Goal: Task Accomplishment & Management: Use online tool/utility

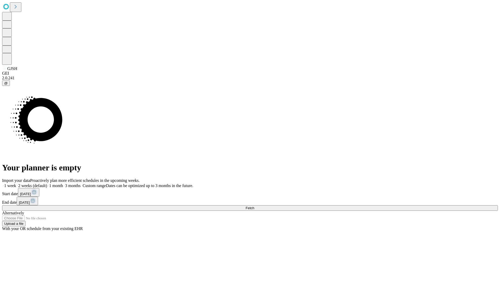
click at [254, 206] on span "Fetch" at bounding box center [250, 208] width 9 height 4
